Goal: Navigation & Orientation: Find specific page/section

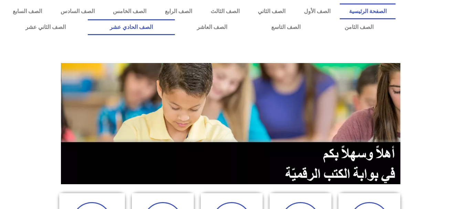
click at [175, 19] on link "الصف الحادي عشر" at bounding box center [131, 27] width 87 height 16
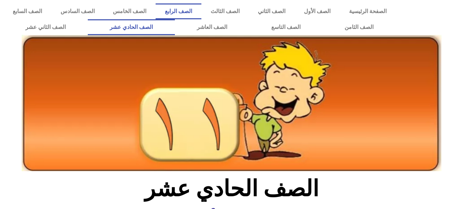
click at [201, 15] on link "الصف الرابع" at bounding box center [179, 11] width 46 height 16
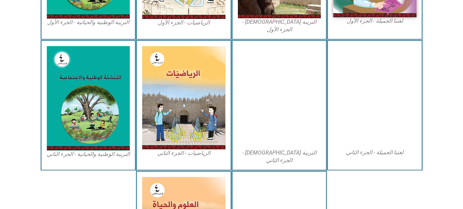
scroll to position [310, 0]
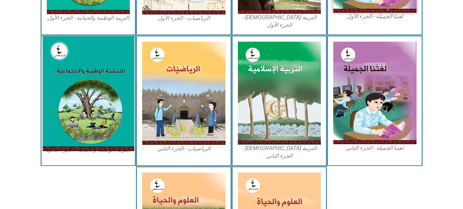
click at [95, 94] on img at bounding box center [88, 93] width 92 height 115
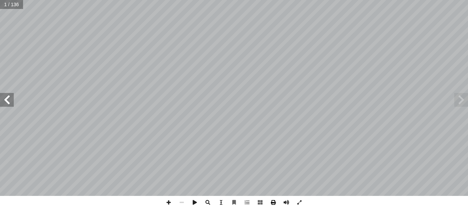
click at [274, 203] on span at bounding box center [273, 202] width 13 height 13
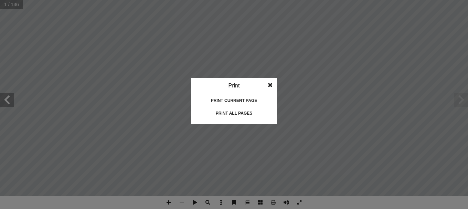
click at [240, 112] on div "Print all pages" at bounding box center [234, 113] width 69 height 11
